Goal: Task Accomplishment & Management: Use online tool/utility

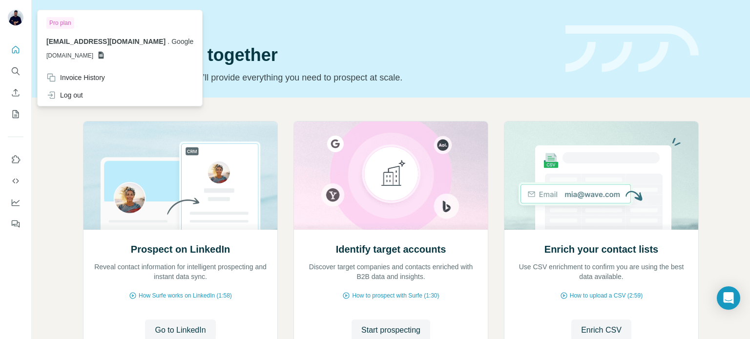
drag, startPoint x: 119, startPoint y: 56, endPoint x: 109, endPoint y: 52, distance: 10.5
click at [105, 56] on icon at bounding box center [101, 55] width 8 height 8
click at [93, 55] on span "[DOMAIN_NAME]" at bounding box center [69, 55] width 47 height 9
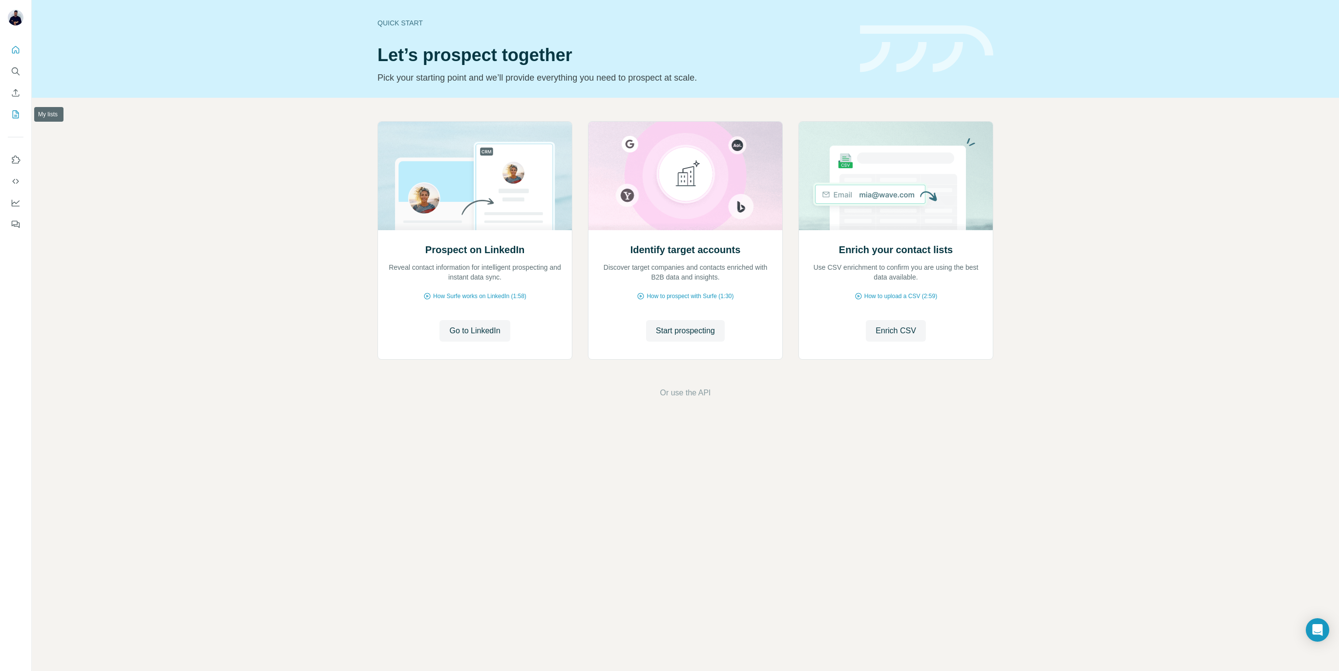
click at [14, 115] on icon "My lists" at bounding box center [16, 114] width 10 height 10
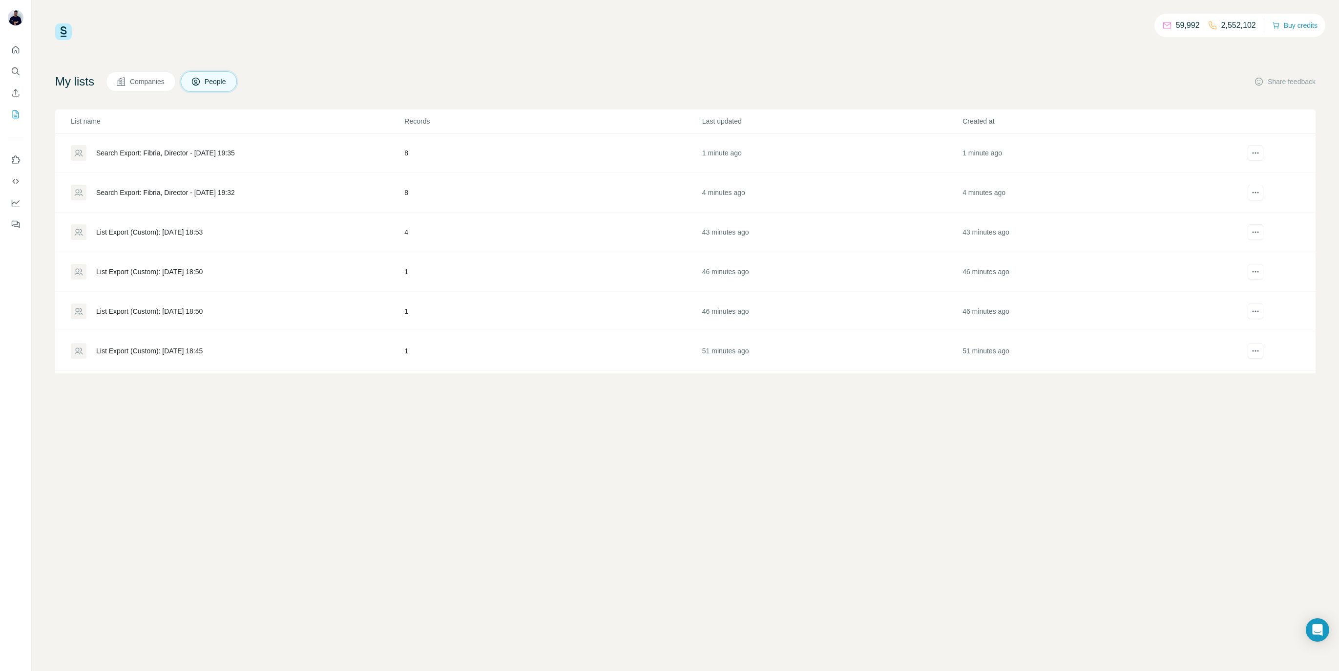
click at [187, 154] on div "Search Export: Fibria, Director - [DATE] 19:35" at bounding box center [165, 153] width 139 height 10
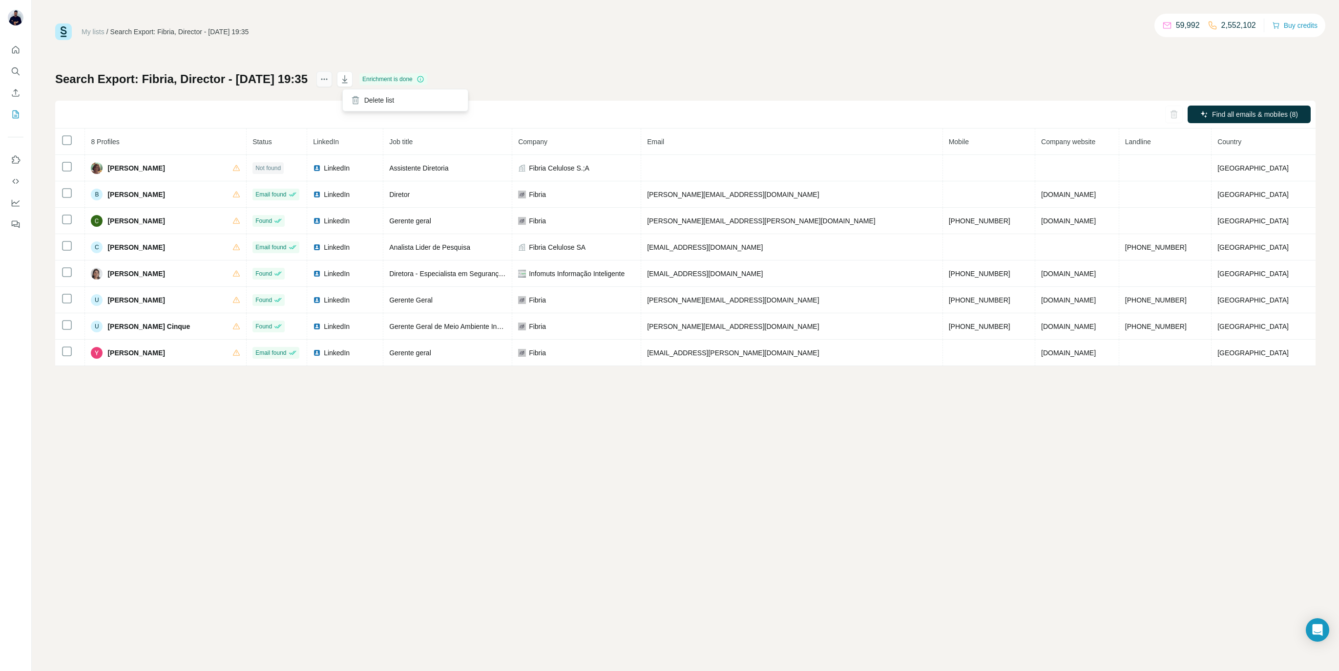
click at [329, 81] on icon "actions" at bounding box center [324, 79] width 10 height 10
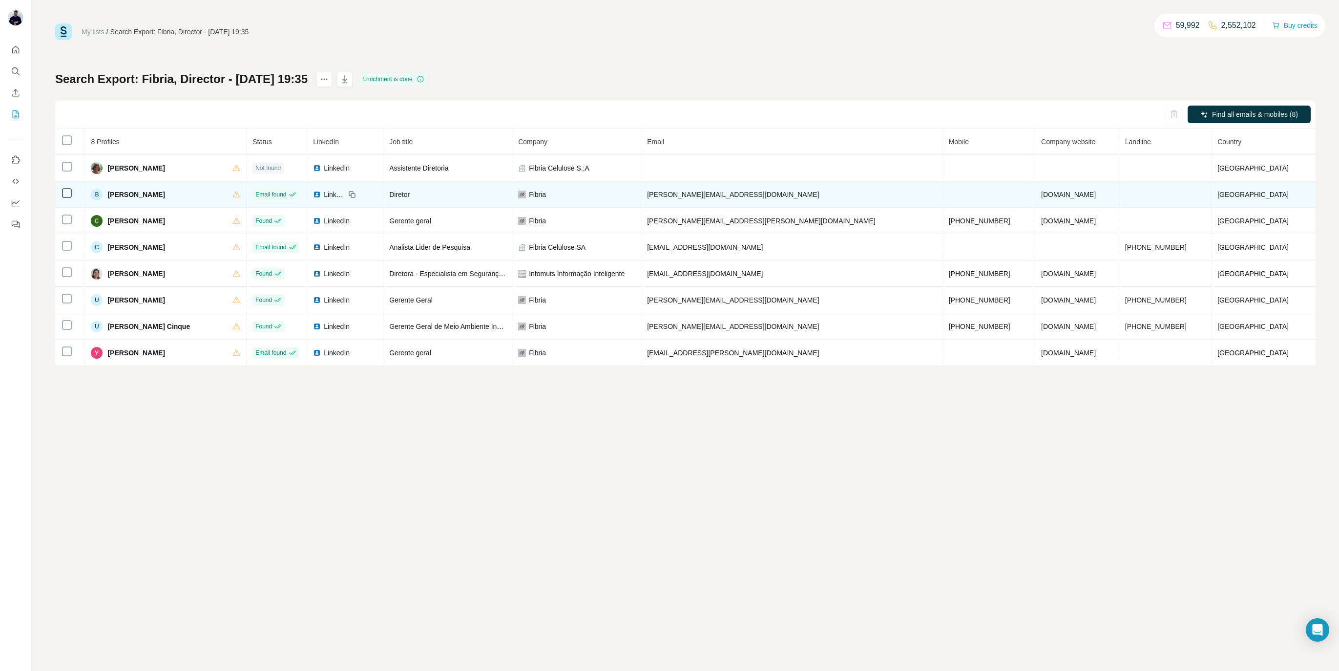
click at [247, 198] on td "B [PERSON_NAME]" at bounding box center [166, 194] width 162 height 26
